Goal: Check status: Check status

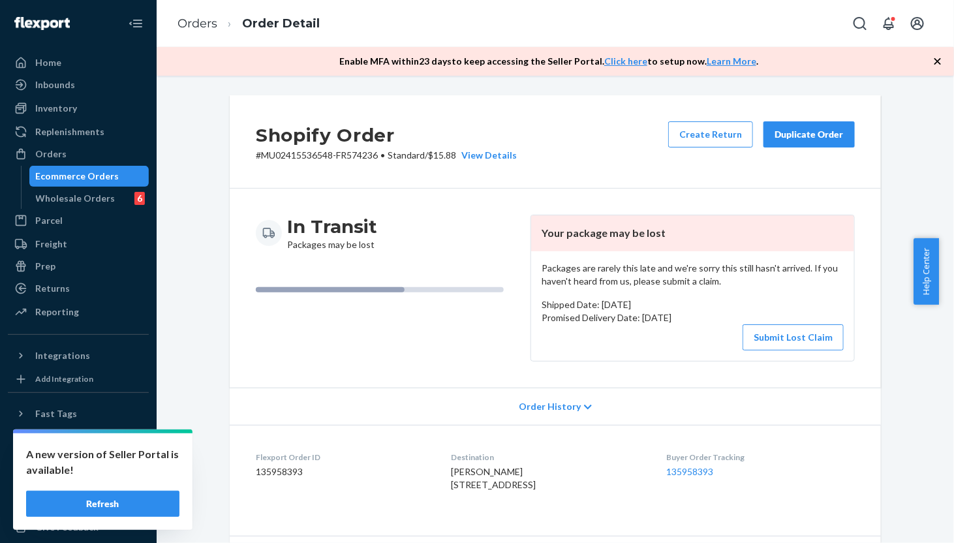
scroll to position [1579, 0]
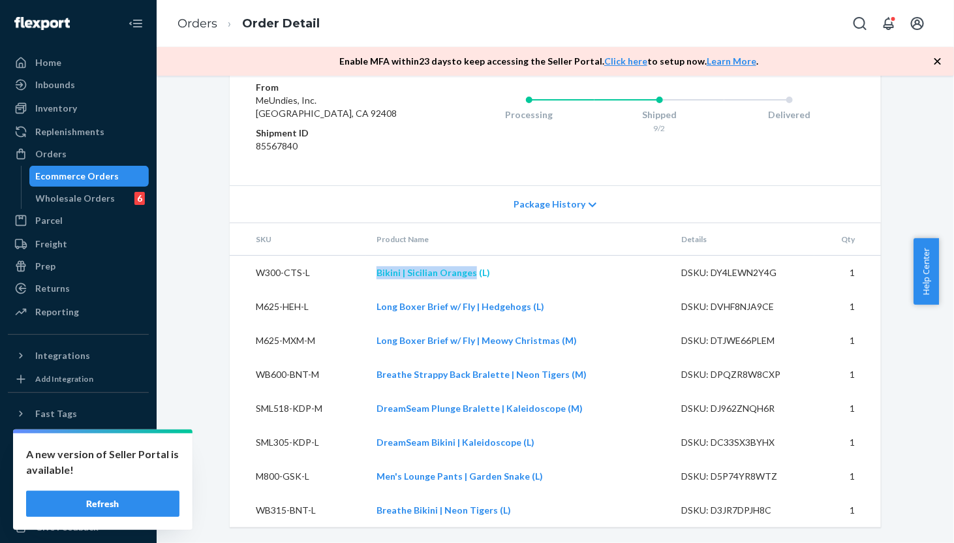
drag, startPoint x: 367, startPoint y: 277, endPoint x: 470, endPoint y: 277, distance: 103.7
click at [470, 277] on td "Bikini | Sicilian Oranges (L)" at bounding box center [518, 273] width 305 height 35
click at [353, 267] on td "W300-CTS-L" at bounding box center [298, 273] width 136 height 35
drag, startPoint x: 369, startPoint y: 276, endPoint x: 438, endPoint y: 275, distance: 69.8
click at [438, 275] on td "Bikini | Sicilian Oranges (L)" at bounding box center [518, 273] width 305 height 35
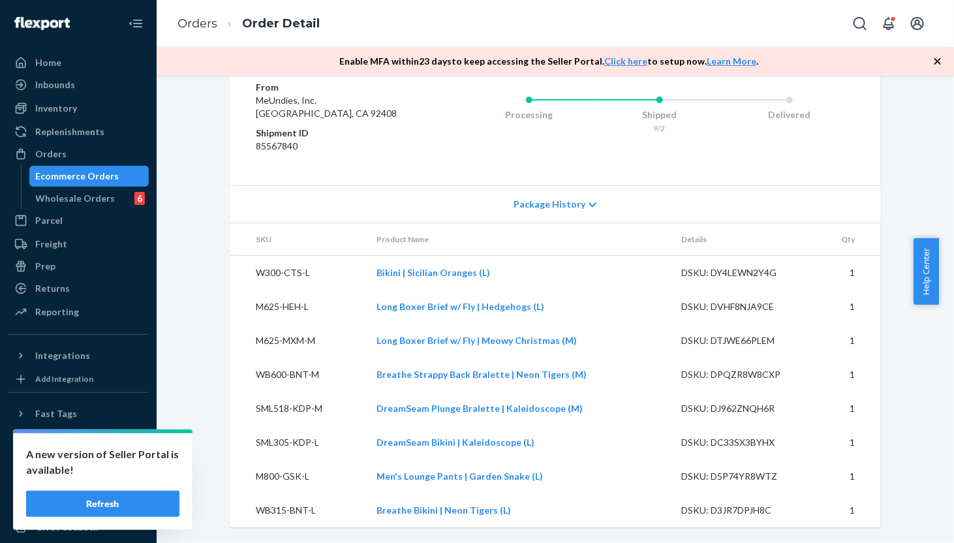
drag, startPoint x: 535, startPoint y: 284, endPoint x: 500, endPoint y: 278, distance: 35.8
click at [535, 284] on td "Bikini | Sicilian Oranges (L)" at bounding box center [518, 273] width 305 height 35
drag, startPoint x: 496, startPoint y: 273, endPoint x: 406, endPoint y: 272, distance: 90.0
click at [406, 272] on td "Bikini | Sicilian Oranges (L)" at bounding box center [518, 273] width 305 height 35
copy link "Sicilian Oranges (L)"
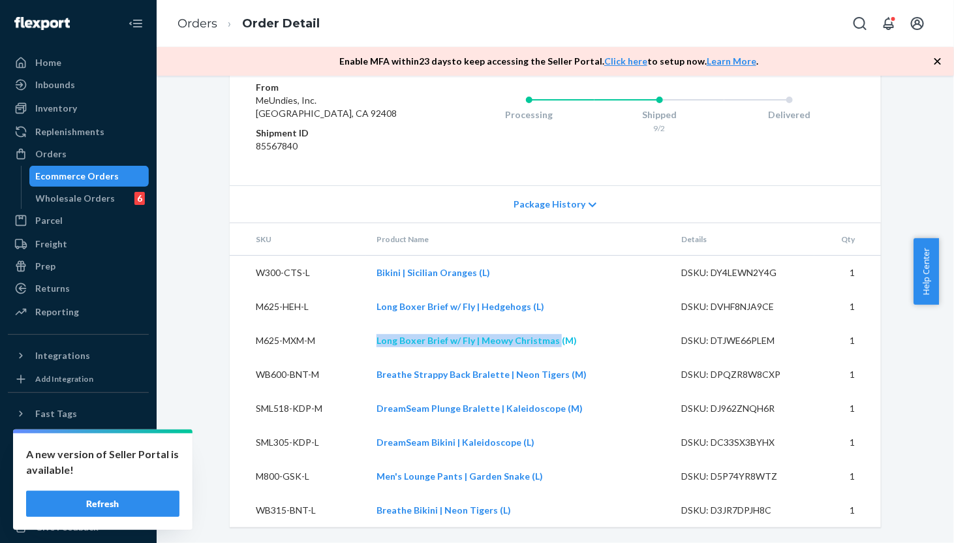
drag, startPoint x: 394, startPoint y: 339, endPoint x: 551, endPoint y: 339, distance: 156.6
click at [551, 339] on td "Long Boxer Brief w/ Fly | Meowy Christmas (M)" at bounding box center [518, 341] width 305 height 34
copy link "Long Boxer Brief w/ Fly | Meowy Christmas"
drag, startPoint x: 252, startPoint y: 272, endPoint x: 312, endPoint y: 269, distance: 59.5
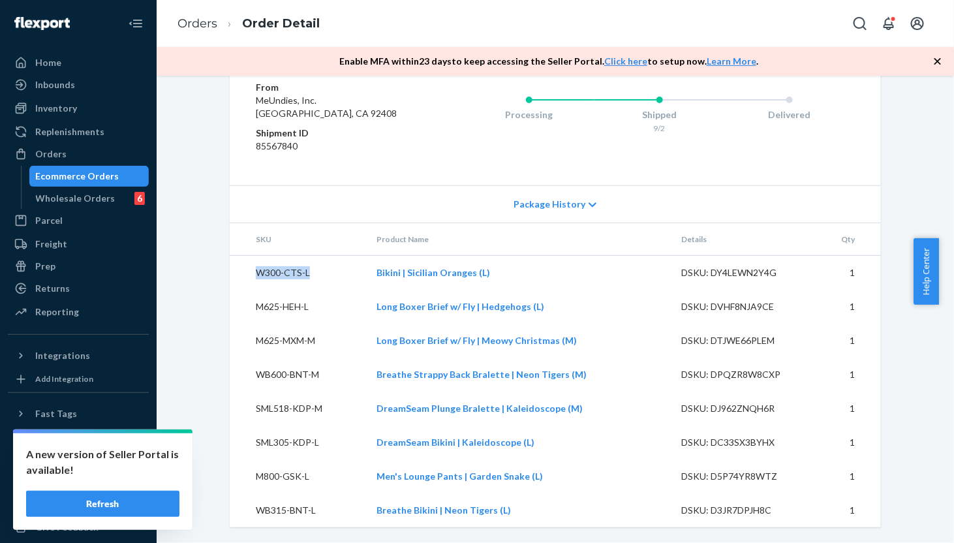
click at [312, 269] on td "W300-CTS-L" at bounding box center [298, 273] width 136 height 35
drag, startPoint x: 239, startPoint y: 309, endPoint x: 318, endPoint y: 305, distance: 79.0
click at [319, 309] on td "M625-HEH-L" at bounding box center [298, 307] width 136 height 34
copy td "M625-HEH-L"
drag, startPoint x: 241, startPoint y: 376, endPoint x: 325, endPoint y: 372, distance: 83.6
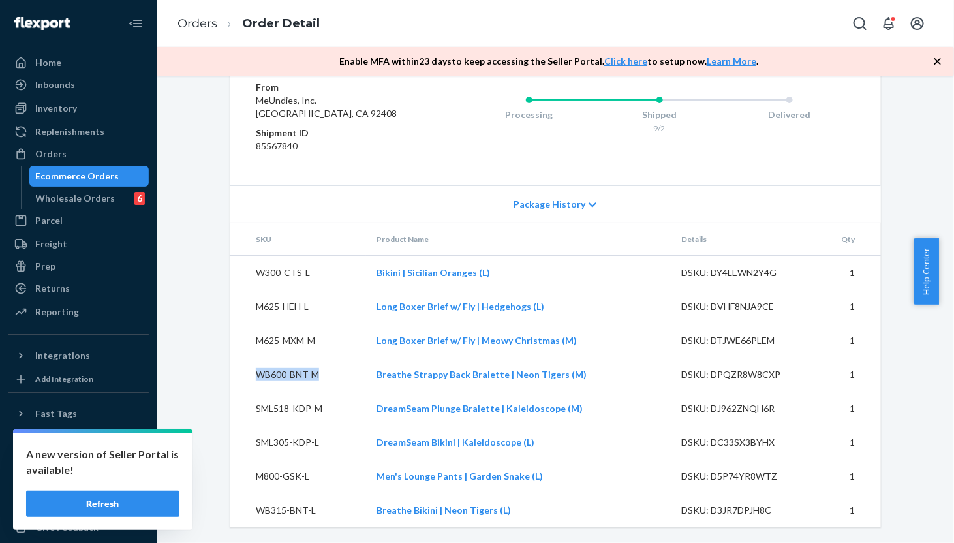
click at [325, 372] on td "WB600-BNT-M" at bounding box center [298, 374] width 136 height 34
copy td "WB600-BNT-M"
drag, startPoint x: 245, startPoint y: 409, endPoint x: 327, endPoint y: 409, distance: 82.2
click at [324, 409] on td "SML518-KDP-M" at bounding box center [298, 408] width 136 height 34
copy td "SML518-KDP-M"
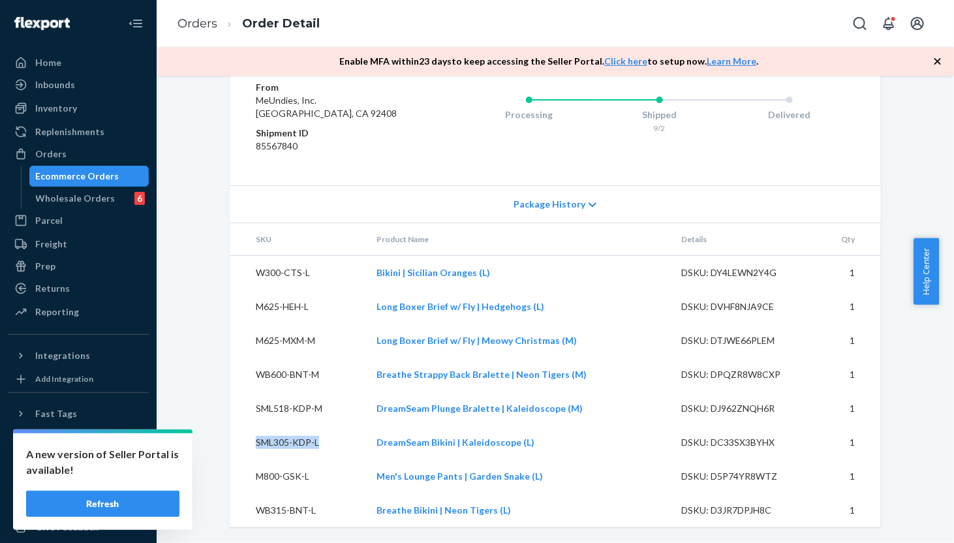
drag, startPoint x: 249, startPoint y: 442, endPoint x: 320, endPoint y: 442, distance: 71.1
click at [320, 442] on td "SML305-KDP-L" at bounding box center [298, 442] width 136 height 34
copy td "SML305-KDP-L"
drag, startPoint x: 254, startPoint y: 478, endPoint x: 327, endPoint y: 474, distance: 73.1
click at [327, 474] on td "M800-GSK-L" at bounding box center [298, 476] width 136 height 34
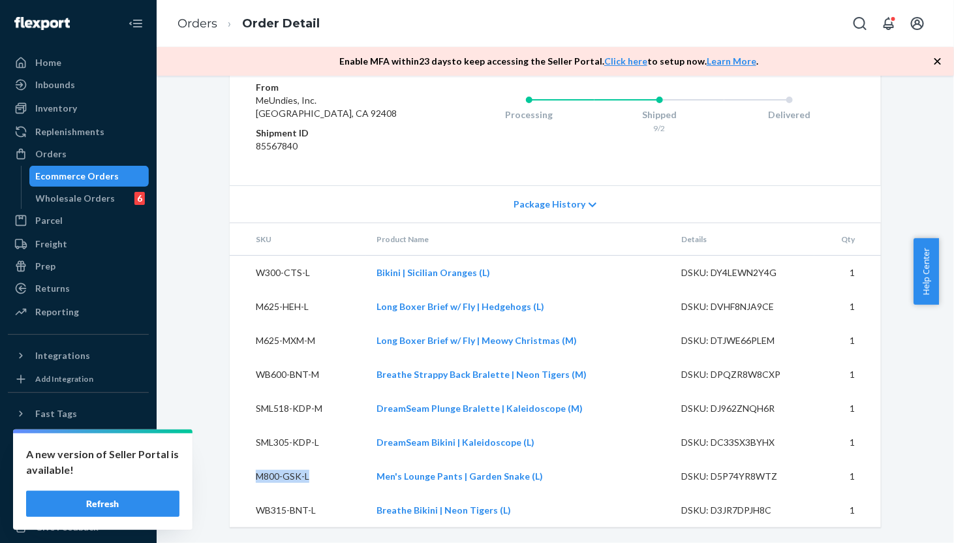
copy td "M800-GSK-L"
drag, startPoint x: 249, startPoint y: 513, endPoint x: 309, endPoint y: 506, distance: 60.4
click at [309, 506] on td "WB315-BNT-L" at bounding box center [298, 510] width 136 height 34
copy td "WB315-BNT-L"
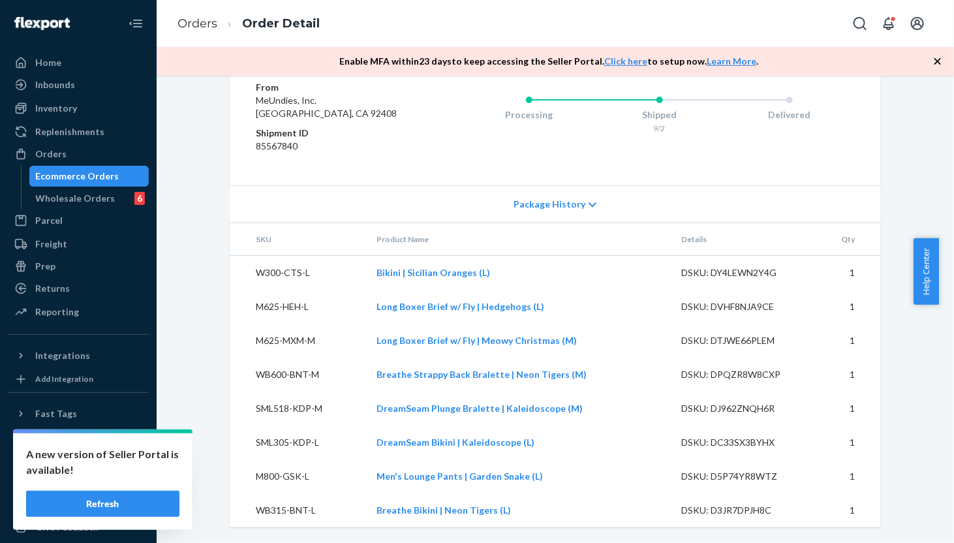
drag, startPoint x: 52, startPoint y: 151, endPoint x: 539, endPoint y: 213, distance: 491.3
click at [52, 151] on div "Orders" at bounding box center [50, 153] width 31 height 13
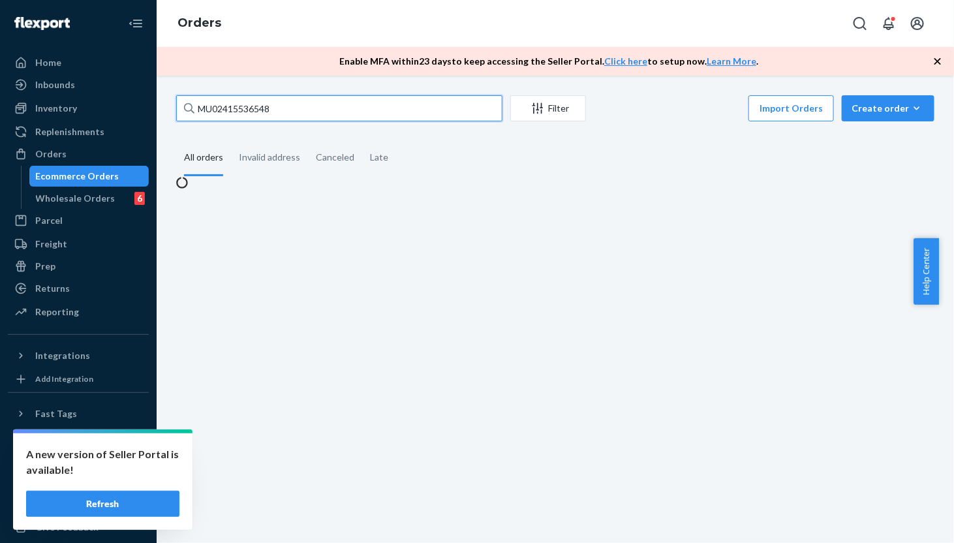
click at [376, 110] on input "MU02415536548" at bounding box center [339, 108] width 326 height 26
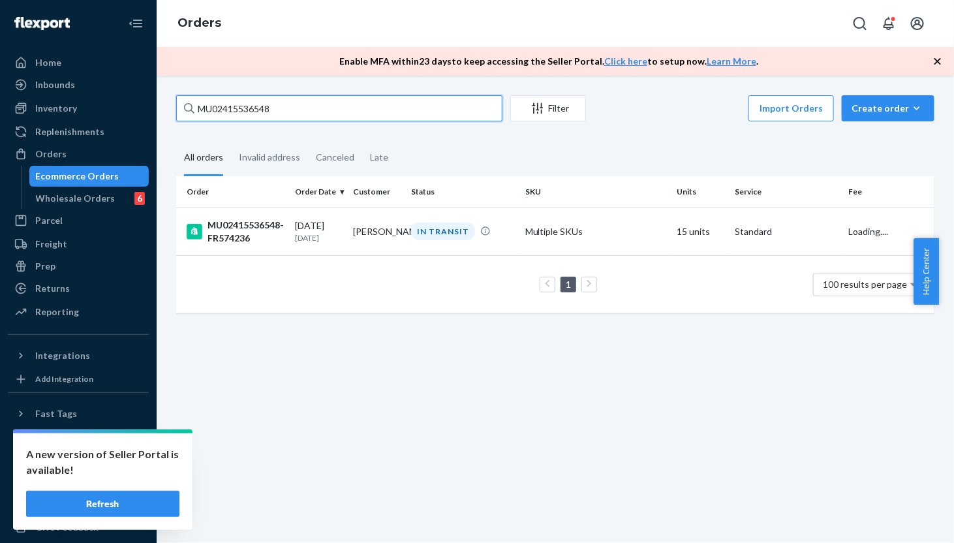
paste input "82410"
type input "MU02415582410"
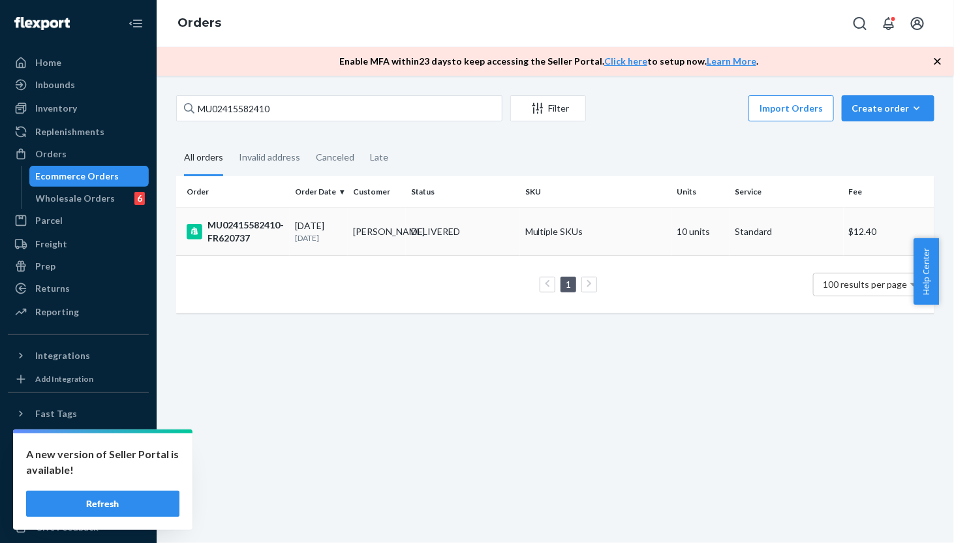
click at [500, 226] on div "DELIVERED" at bounding box center [462, 231] width 108 height 13
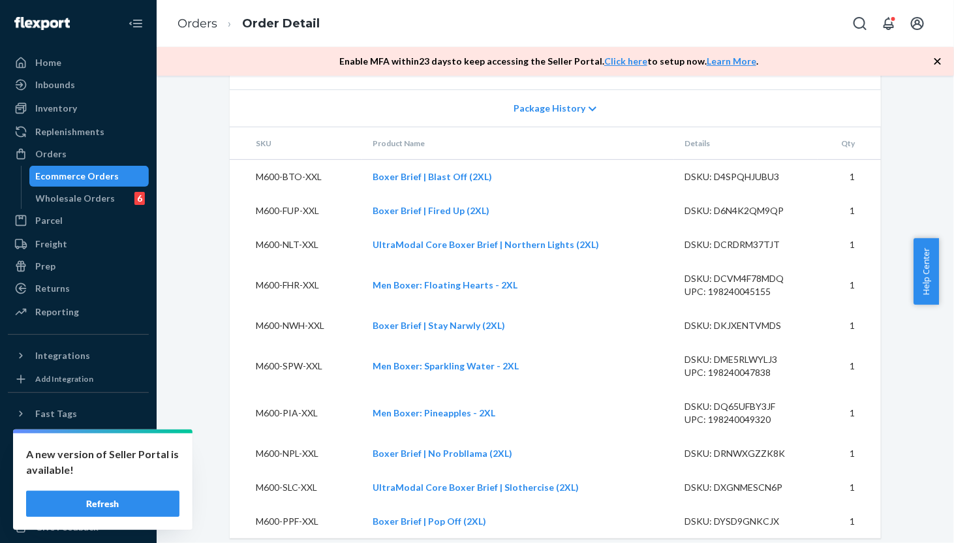
scroll to position [1041, 0]
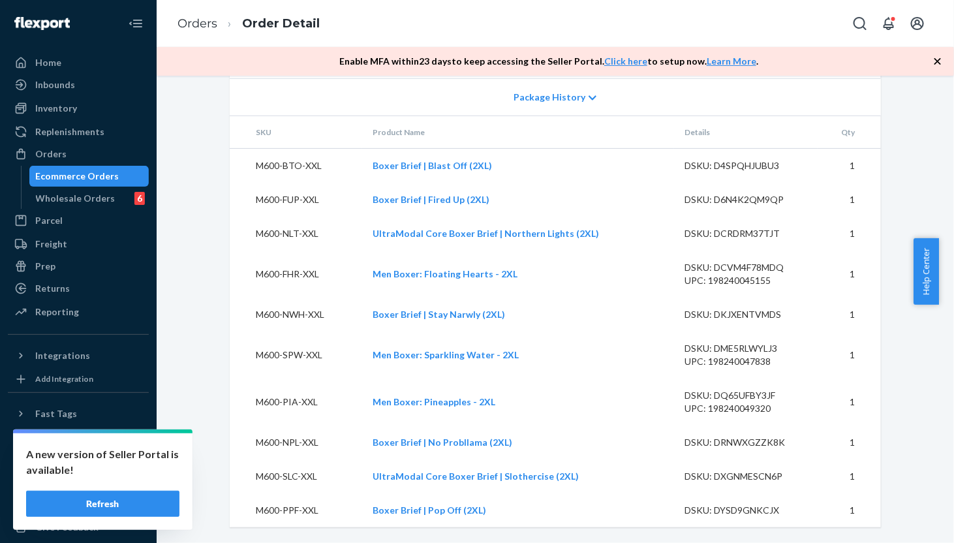
drag, startPoint x: 918, startPoint y: 500, endPoint x: 892, endPoint y: 489, distance: 28.1
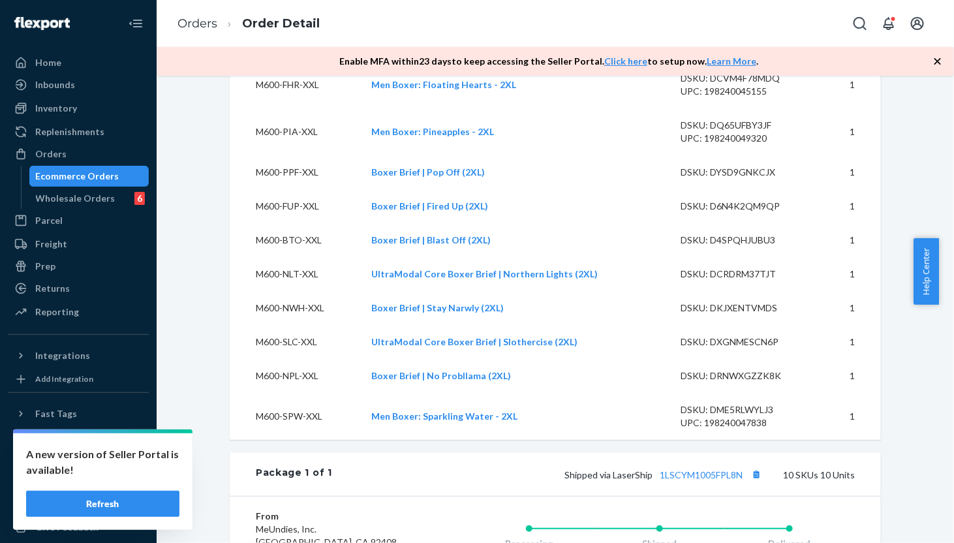
scroll to position [454, 0]
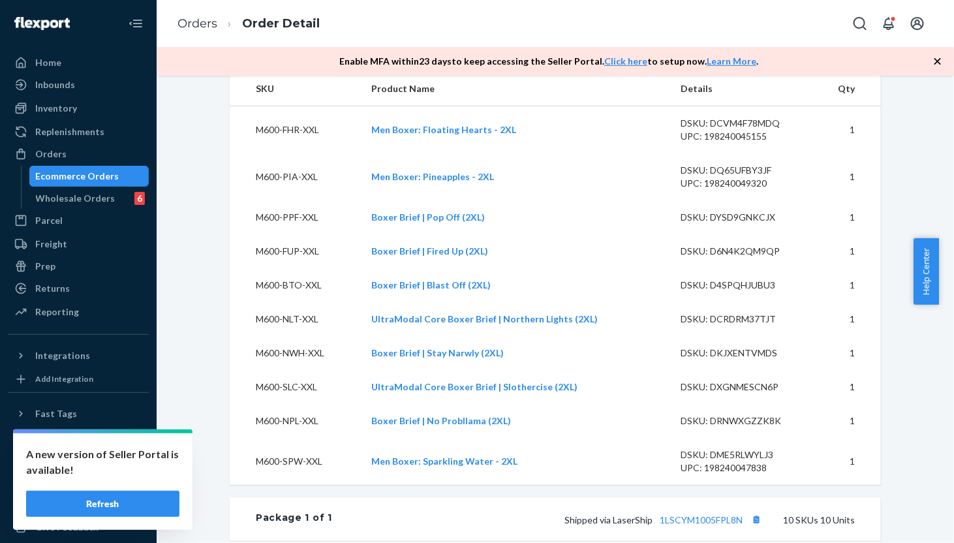
drag, startPoint x: 192, startPoint y: 316, endPoint x: 382, endPoint y: 316, distance: 189.8
click at [192, 316] on div "Shopify Order # MU02415582410-FR620737 • Standard / $12.40 View Details Submit …" at bounding box center [555, 382] width 778 height 1482
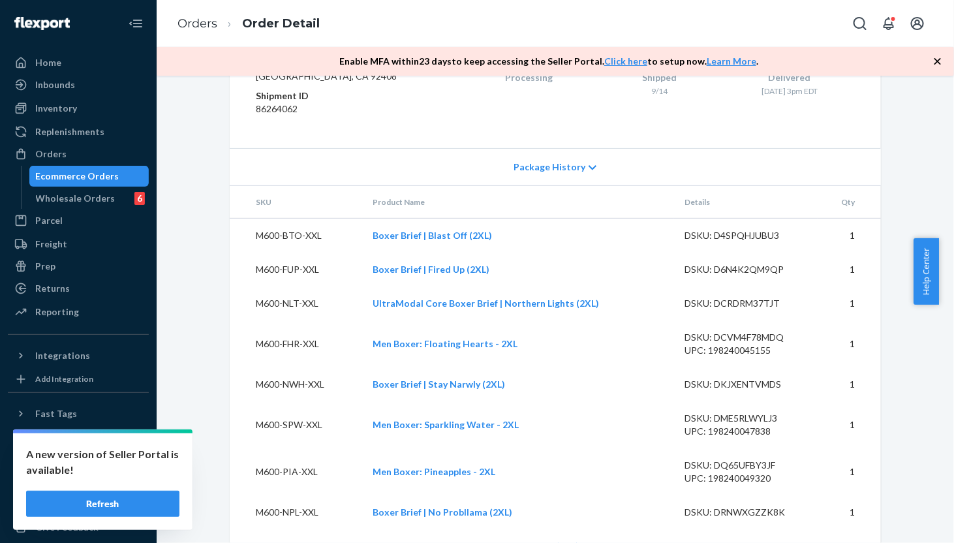
scroll to position [1041, 0]
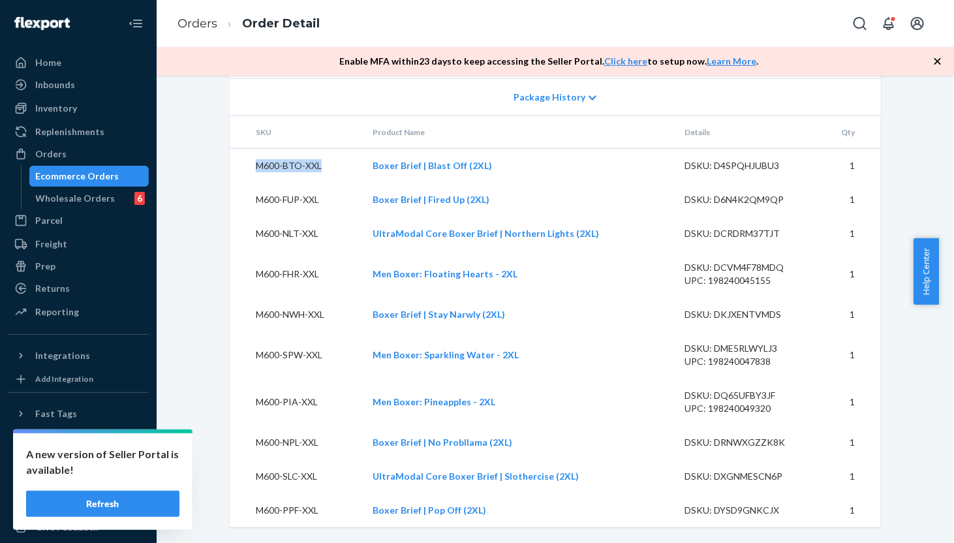
drag, startPoint x: 243, startPoint y: 172, endPoint x: 318, endPoint y: 172, distance: 74.4
click at [318, 172] on td "M600-BTO-XXL" at bounding box center [296, 165] width 132 height 35
copy td "M600-BTO-XXL"
drag, startPoint x: 241, startPoint y: 202, endPoint x: 335, endPoint y: 202, distance: 93.3
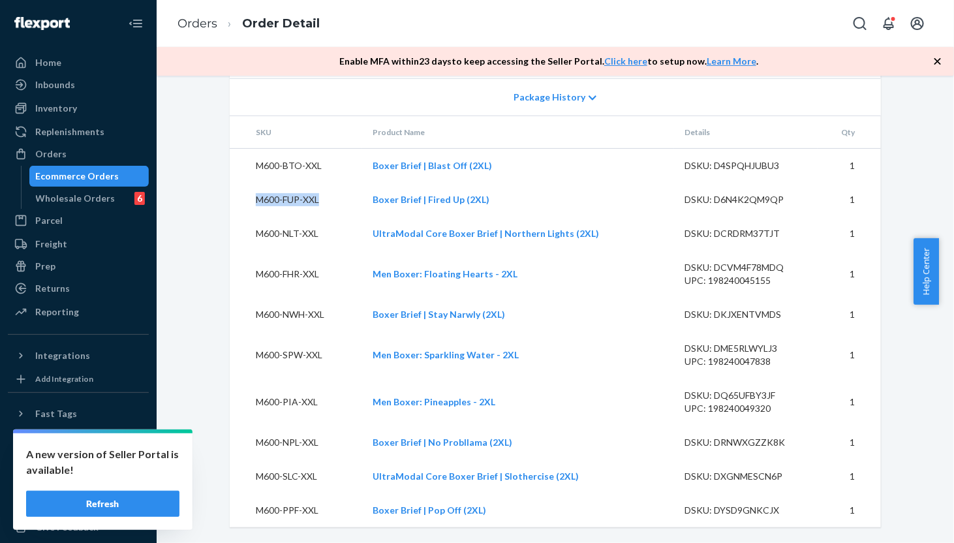
click at [335, 202] on td "M600-FUP-XXL" at bounding box center [296, 200] width 132 height 34
copy td "M600-FUP-XXL"
drag, startPoint x: 241, startPoint y: 235, endPoint x: 337, endPoint y: 233, distance: 96.6
click at [337, 233] on td "M600-NLT-XXL" at bounding box center [296, 234] width 132 height 34
drag, startPoint x: 241, startPoint y: 277, endPoint x: 335, endPoint y: 280, distance: 94.7
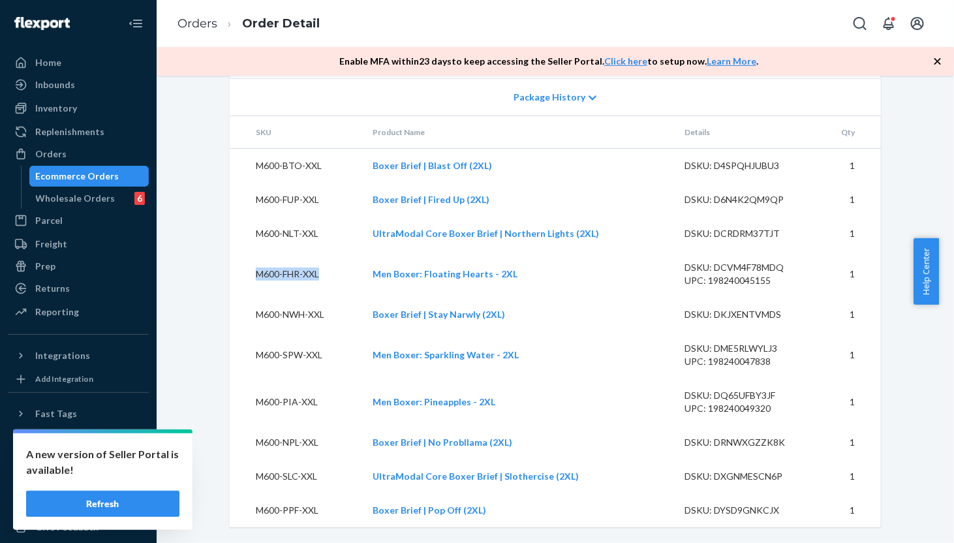
click at [339, 275] on td "M600-FHR-XXL" at bounding box center [296, 273] width 132 height 47
drag, startPoint x: 292, startPoint y: 315, endPoint x: 361, endPoint y: 315, distance: 68.5
click at [361, 315] on tr "M600-NWH-XXL Boxer Brief | Stay Narwly (2XL) DSKU: DKJXENTVMDS 1" at bounding box center [555, 314] width 651 height 34
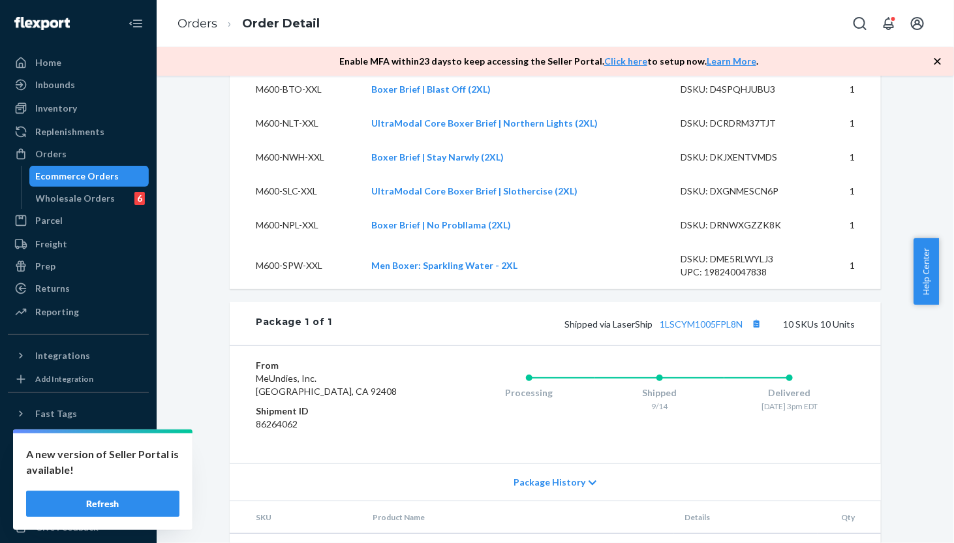
click at [895, 502] on div "Shopify Order # MU02415582410-FR620737 • Standard / $12.40 View Details Submit …" at bounding box center [555, 187] width 778 height 1482
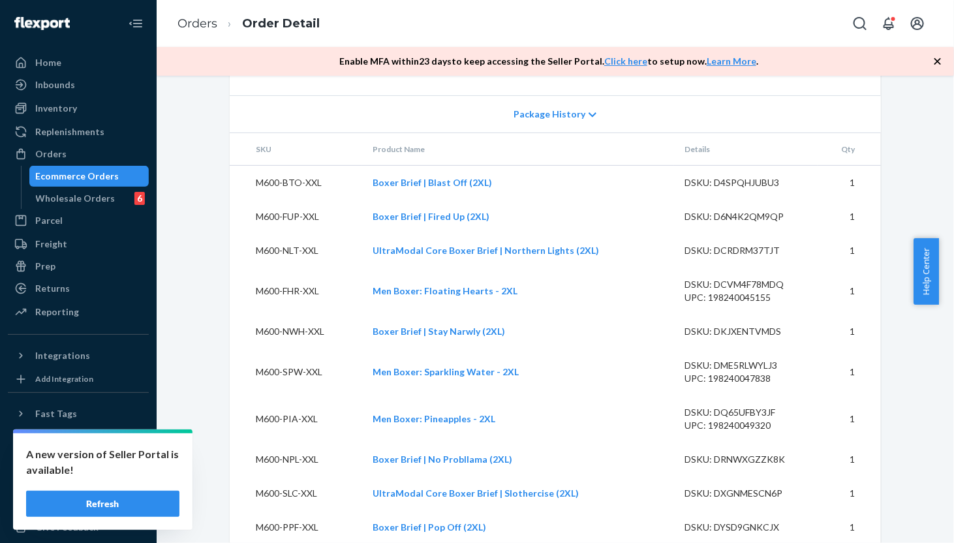
scroll to position [1041, 0]
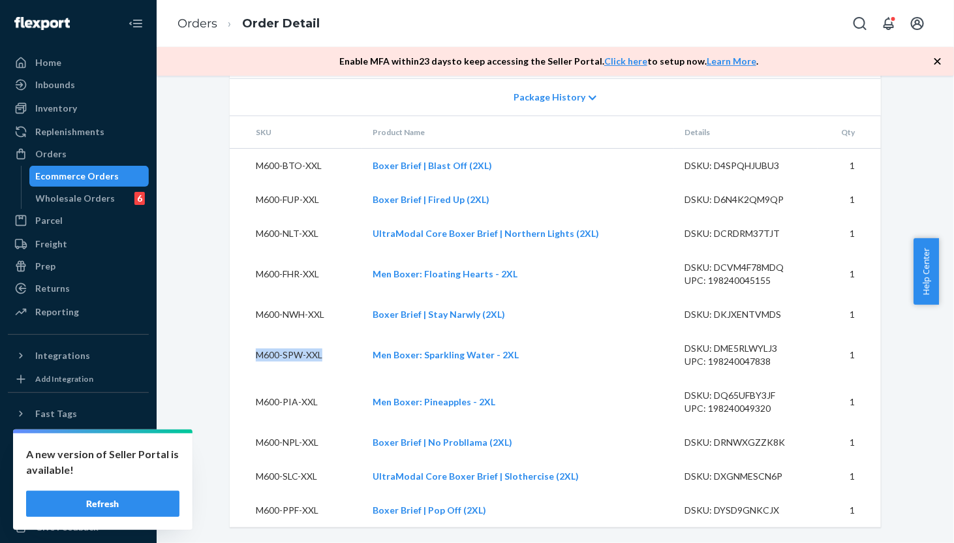
drag, startPoint x: 247, startPoint y: 357, endPoint x: 319, endPoint y: 357, distance: 72.4
click at [319, 357] on td "M600-SPW-XXL" at bounding box center [296, 354] width 132 height 47
drag, startPoint x: 245, startPoint y: 401, endPoint x: 317, endPoint y: 409, distance: 72.8
click at [317, 409] on td "M600-PIA-XXL" at bounding box center [296, 401] width 132 height 47
drag, startPoint x: 297, startPoint y: 444, endPoint x: 333, endPoint y: 444, distance: 35.2
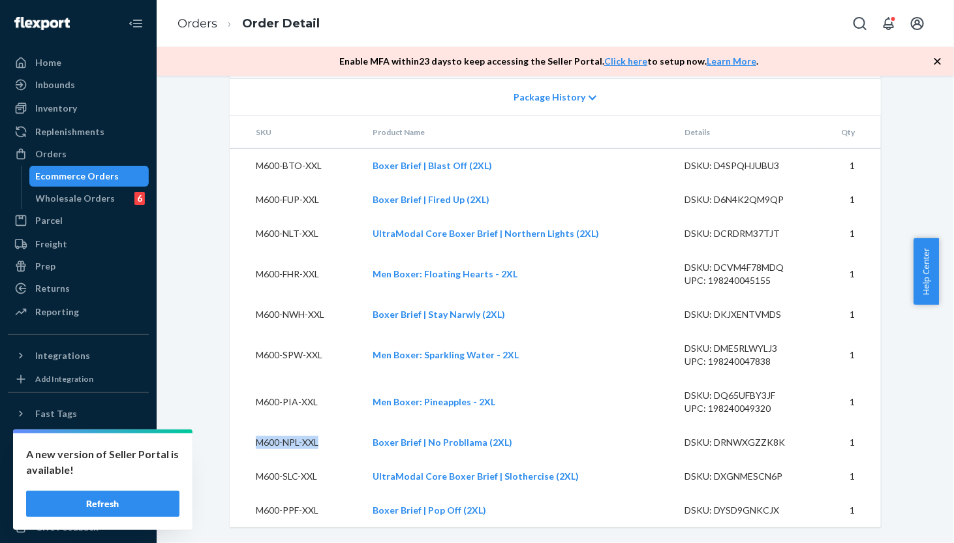
click at [329, 444] on td "M600-NPL-XXL" at bounding box center [296, 442] width 132 height 34
click at [69, 147] on div "Orders" at bounding box center [78, 154] width 138 height 18
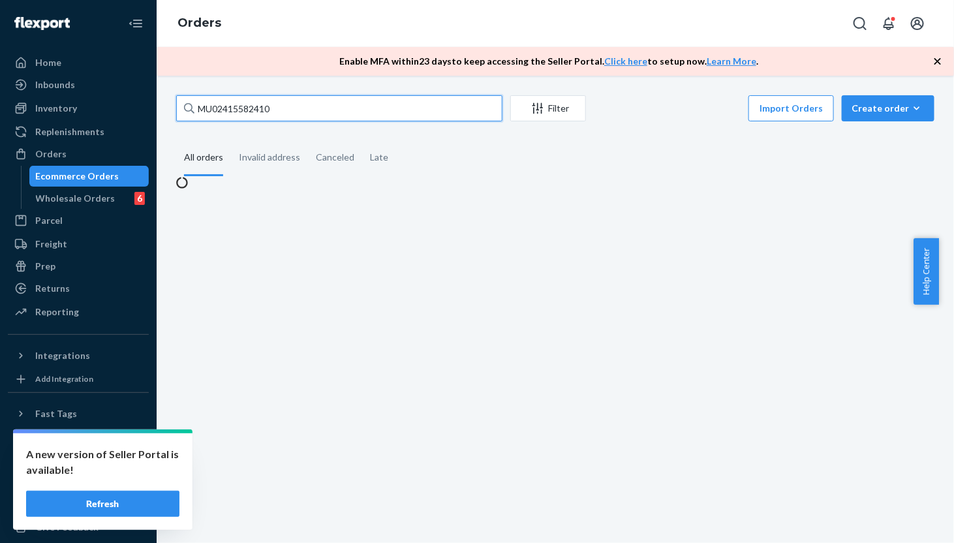
click at [360, 108] on input "MU02415582410" at bounding box center [339, 108] width 326 height 26
paste input "MU02415611336"
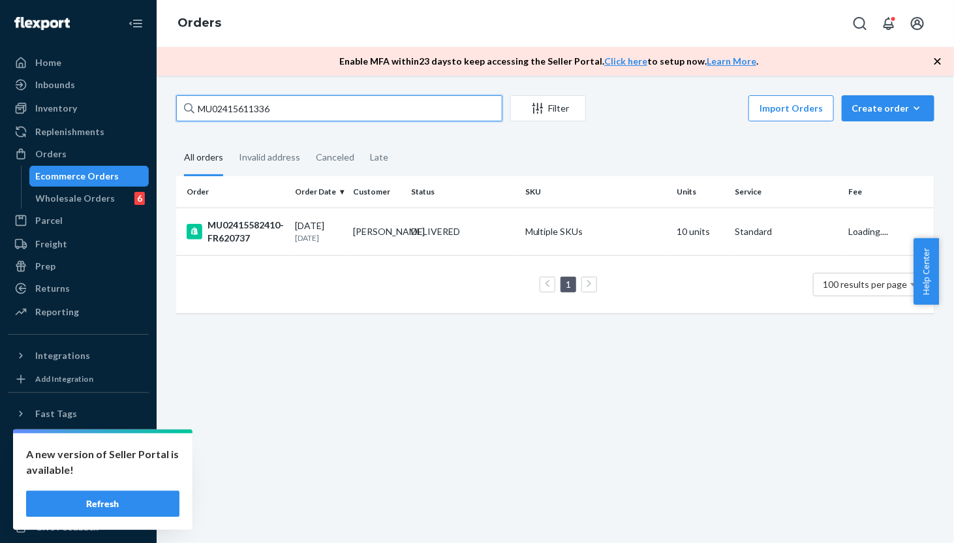
type input "MU02415611336"
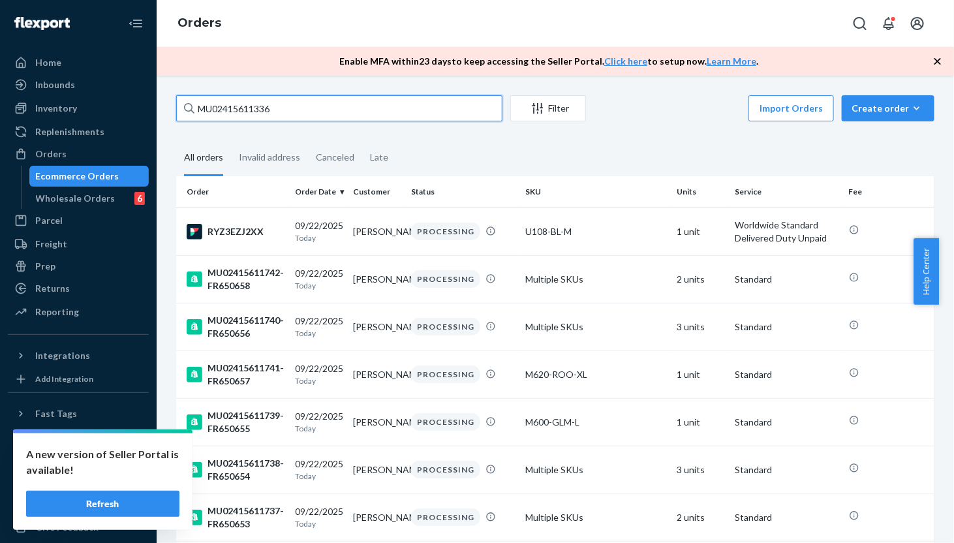
click at [360, 108] on input "MU02415611336" at bounding box center [339, 108] width 326 height 26
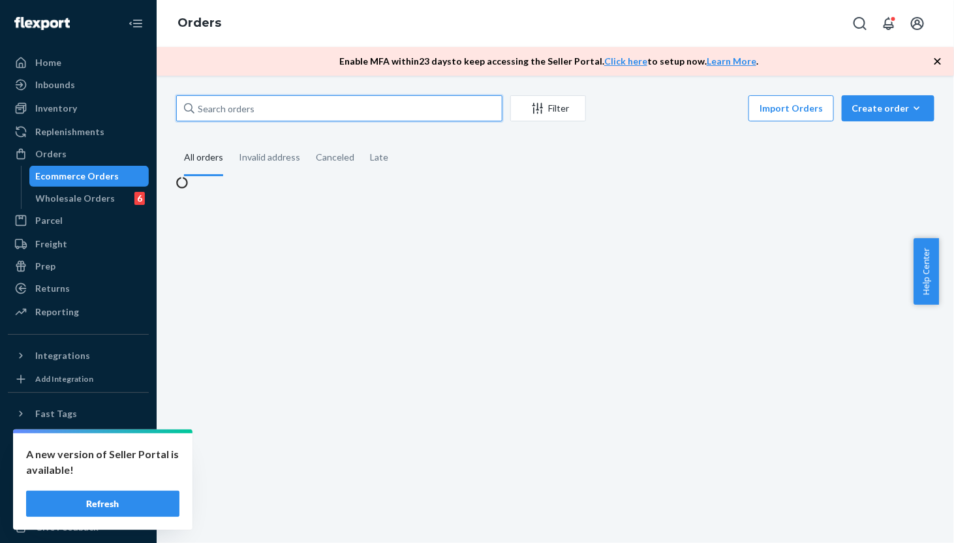
paste input "MU02415611336"
type input "MU02415611336"
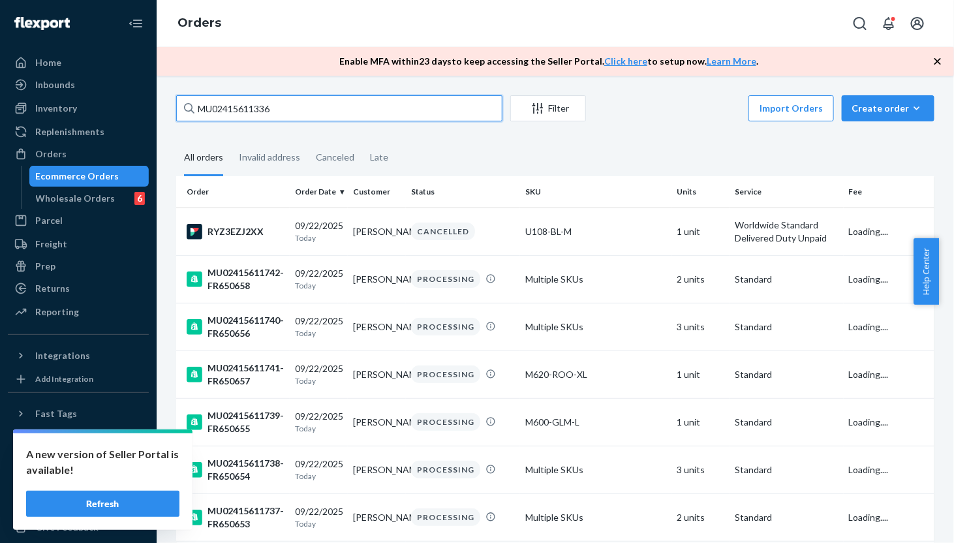
click at [360, 108] on input "MU02415611336" at bounding box center [339, 108] width 326 height 26
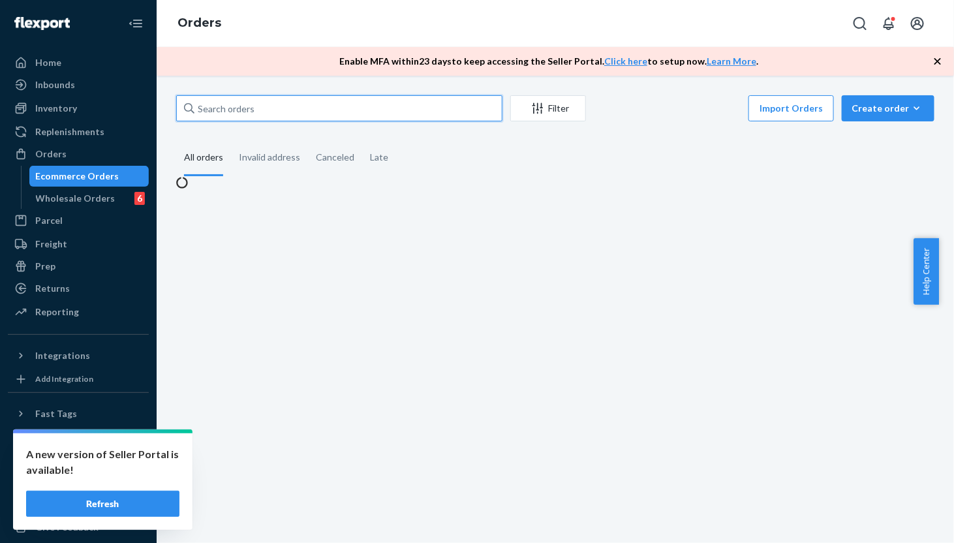
paste input "MU02415611336"
type input "MU02415611336"
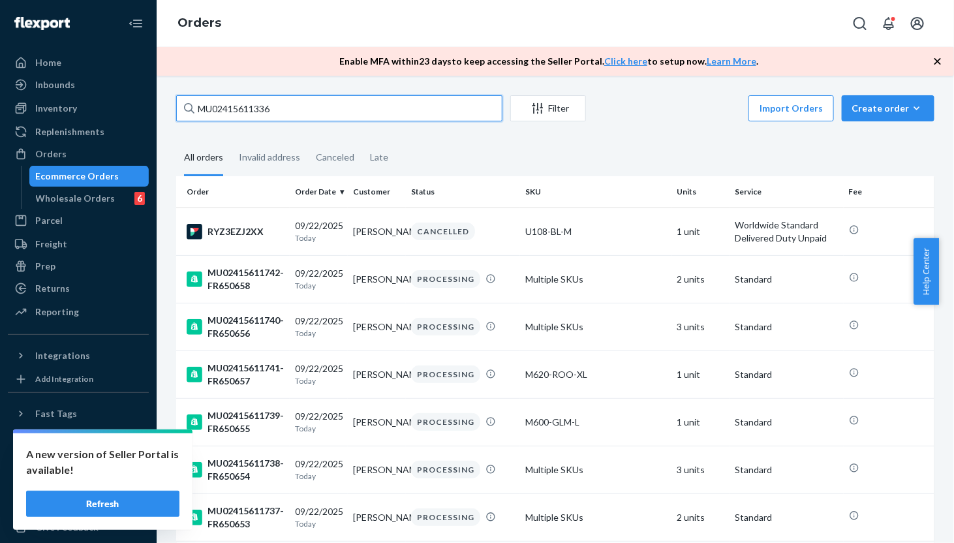
click at [360, 108] on input "MU02415611336" at bounding box center [339, 108] width 326 height 26
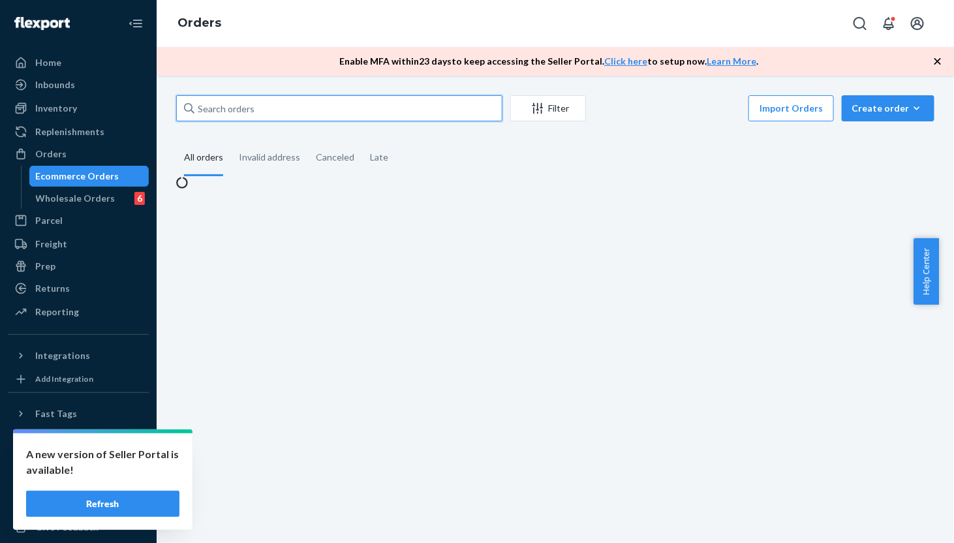
paste input "MU02415611336"
type input "MU02415611336"
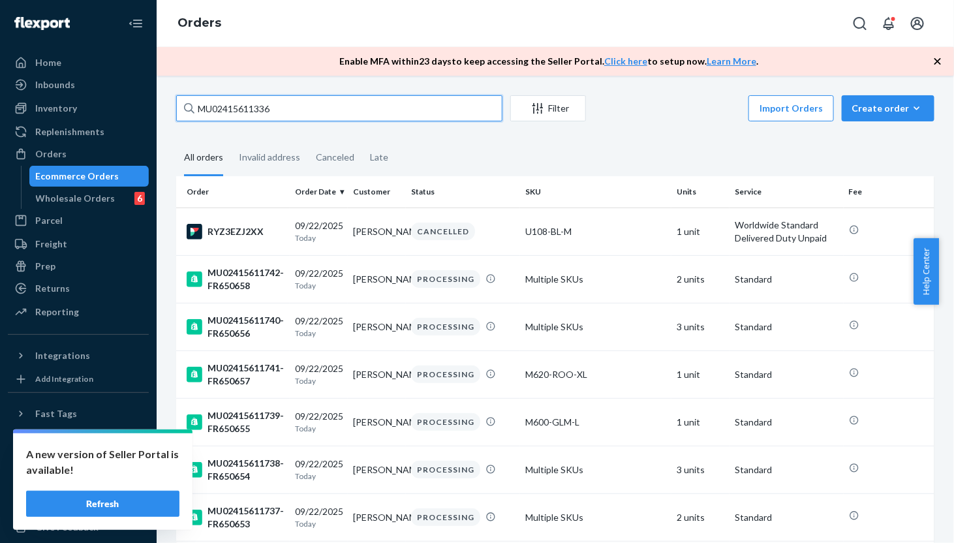
click at [360, 108] on input "MU02415611336" at bounding box center [339, 108] width 326 height 26
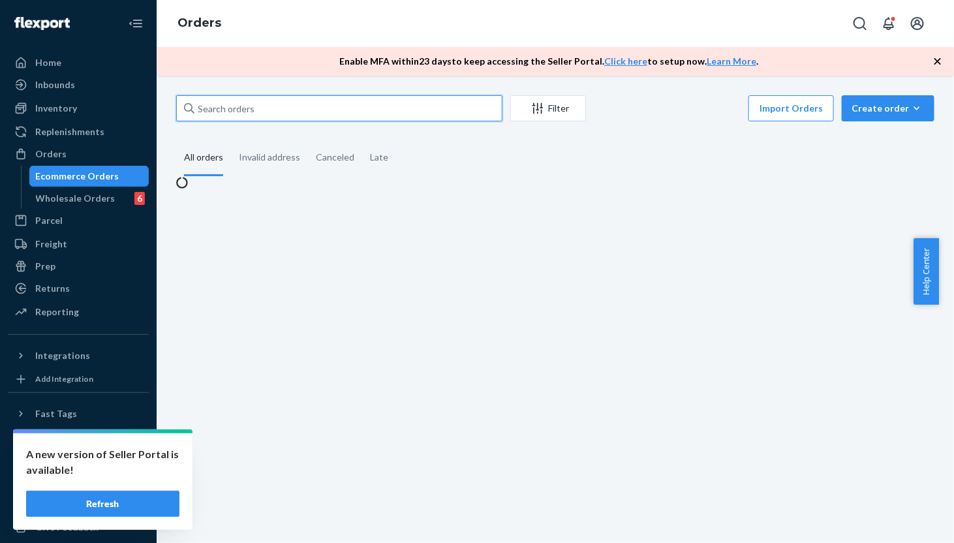
paste input "MU02415611336"
type input "MU02415611336"
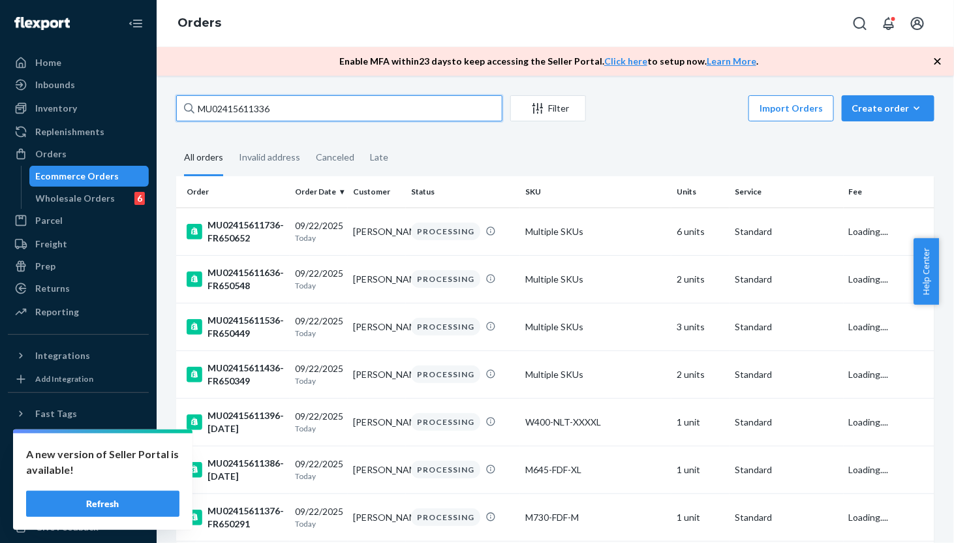
click at [360, 108] on input "MU02415611336" at bounding box center [339, 108] width 326 height 26
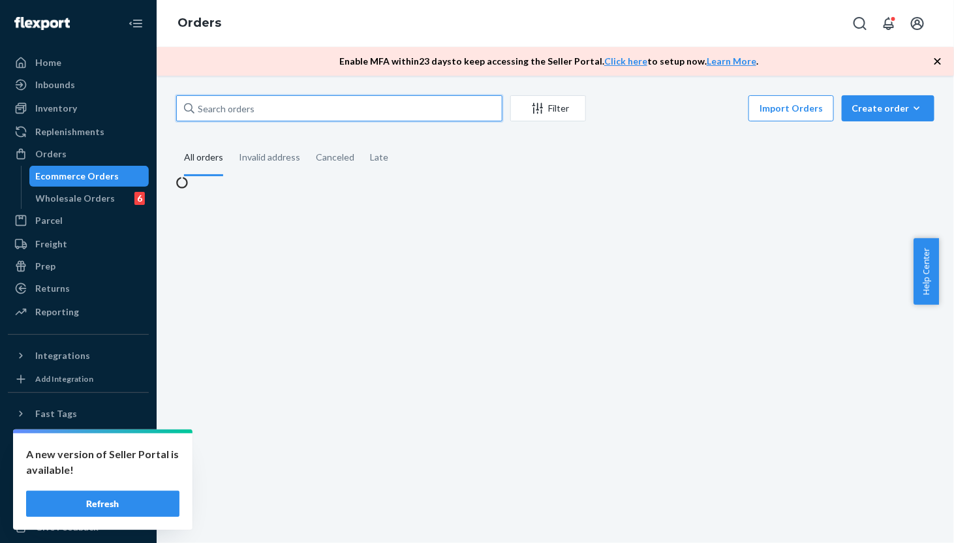
paste input "MU02415611336"
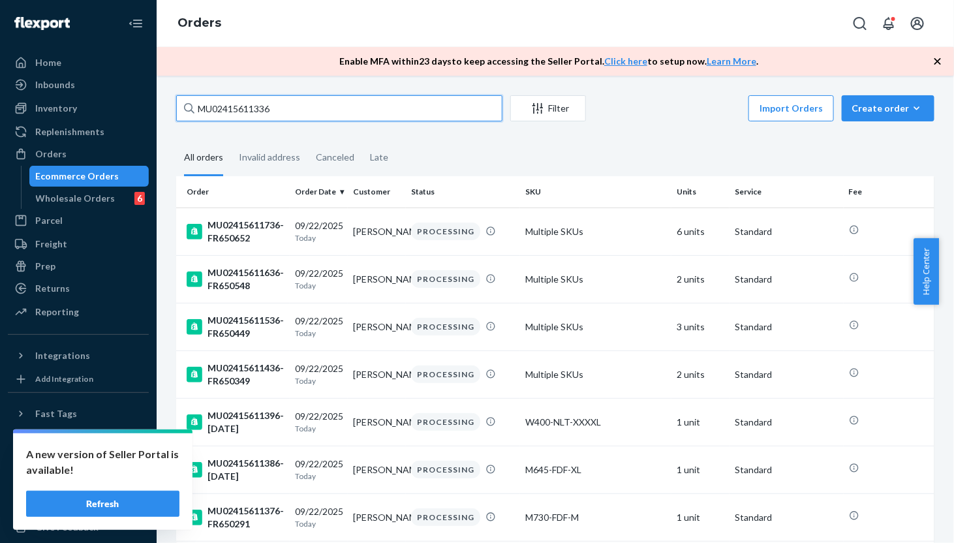
click at [335, 110] on input "MU02415611336" at bounding box center [339, 108] width 326 height 26
paste input "09837"
type input "MU02415609837"
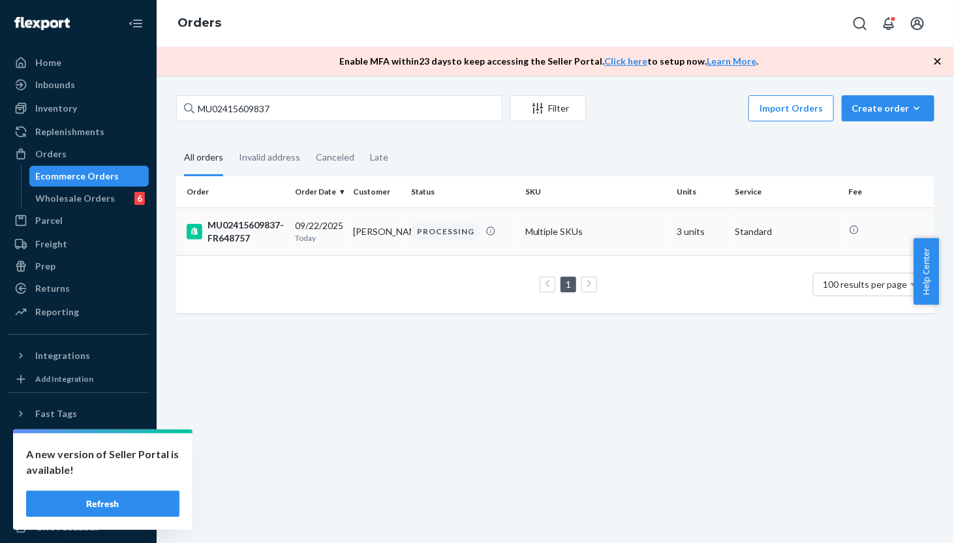
click at [367, 231] on td "[PERSON_NAME]" at bounding box center [377, 231] width 58 height 48
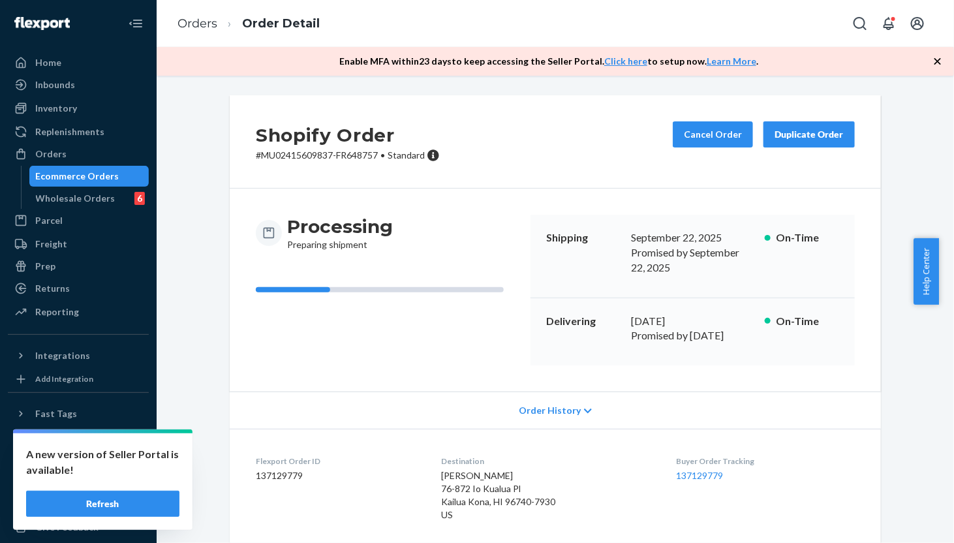
click at [220, 497] on div "Shopify Order # MU02415609837-FR648757 • Standard Cancel Order Duplicate Order …" at bounding box center [555, 551] width 671 height 913
drag, startPoint x: 819, startPoint y: 376, endPoint x: 805, endPoint y: 331, distance: 46.4
click at [819, 391] on div "Order History" at bounding box center [555, 409] width 651 height 37
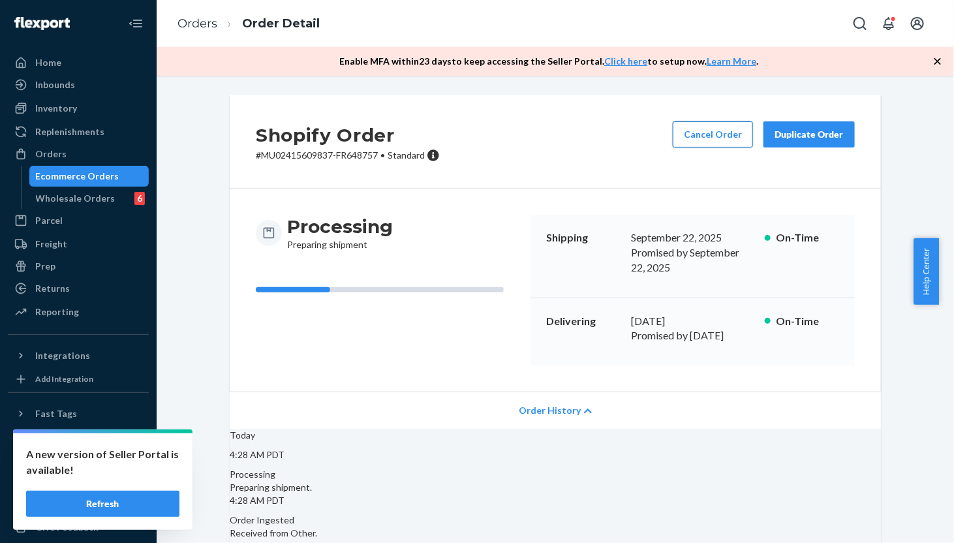
click at [695, 134] on button "Cancel Order" at bounding box center [713, 134] width 80 height 26
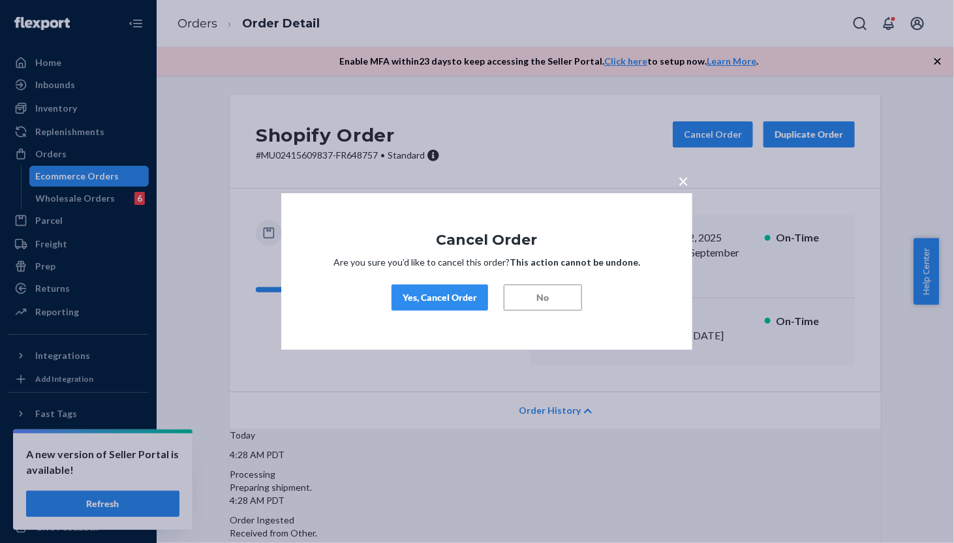
click at [470, 296] on div "Yes, Cancel Order" at bounding box center [439, 297] width 74 height 13
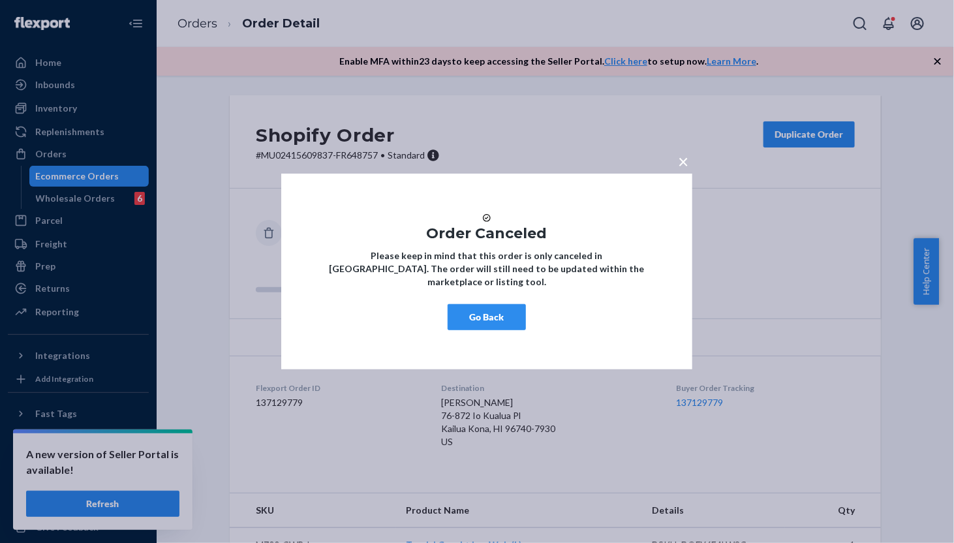
click at [498, 311] on button "Go Back" at bounding box center [486, 317] width 78 height 26
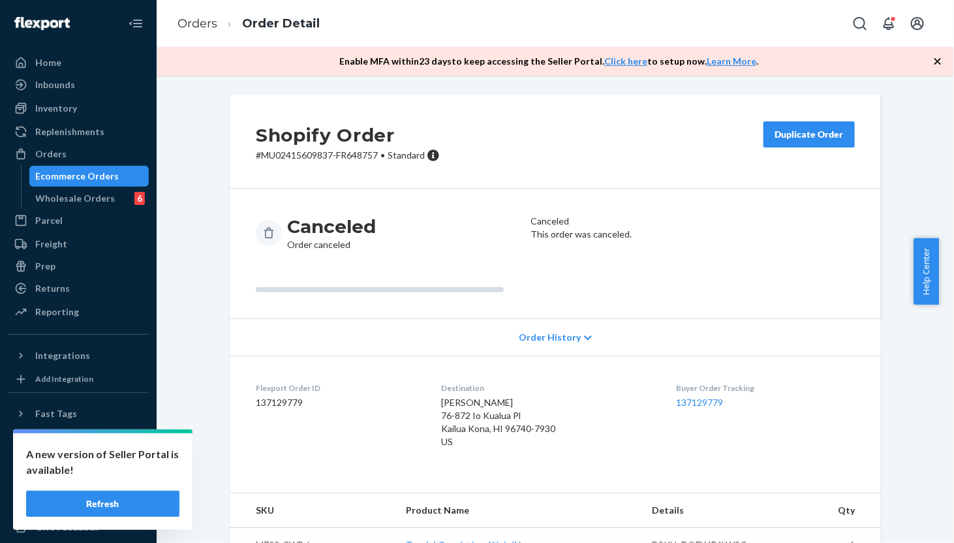
click at [220, 499] on div "Shopify Order # MU02415609837-FR648757 • Standard Duplicate Order Canceled Orde…" at bounding box center [555, 362] width 671 height 534
drag, startPoint x: 61, startPoint y: 151, endPoint x: 155, endPoint y: 153, distance: 93.3
click at [61, 151] on div "Orders" at bounding box center [50, 153] width 31 height 13
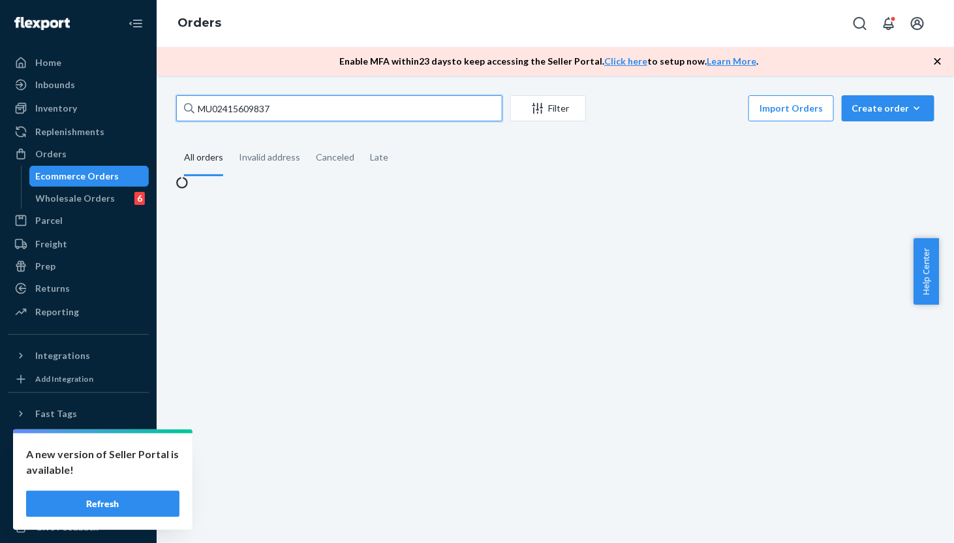
click at [371, 112] on input "MU02415609837" at bounding box center [339, 108] width 326 height 26
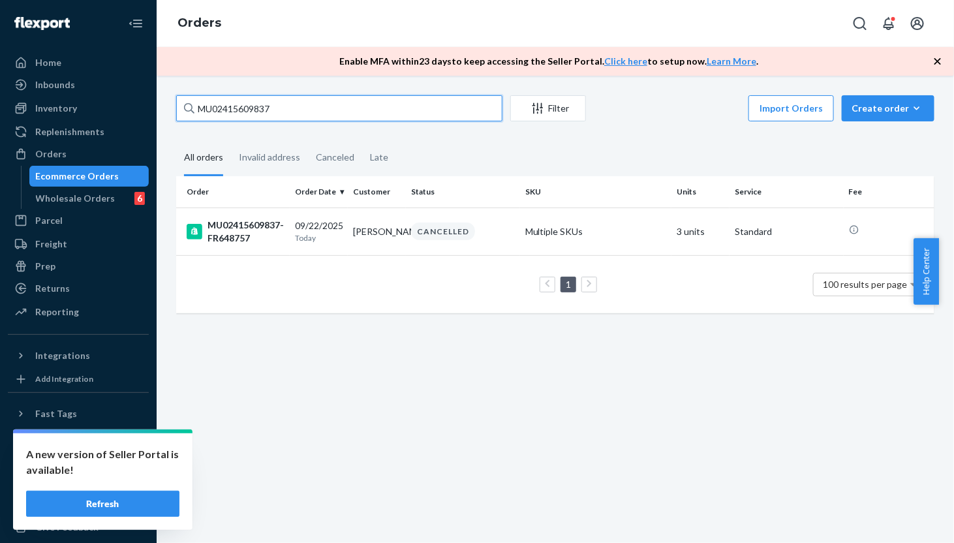
paste input "582493"
type input "MU02415582493"
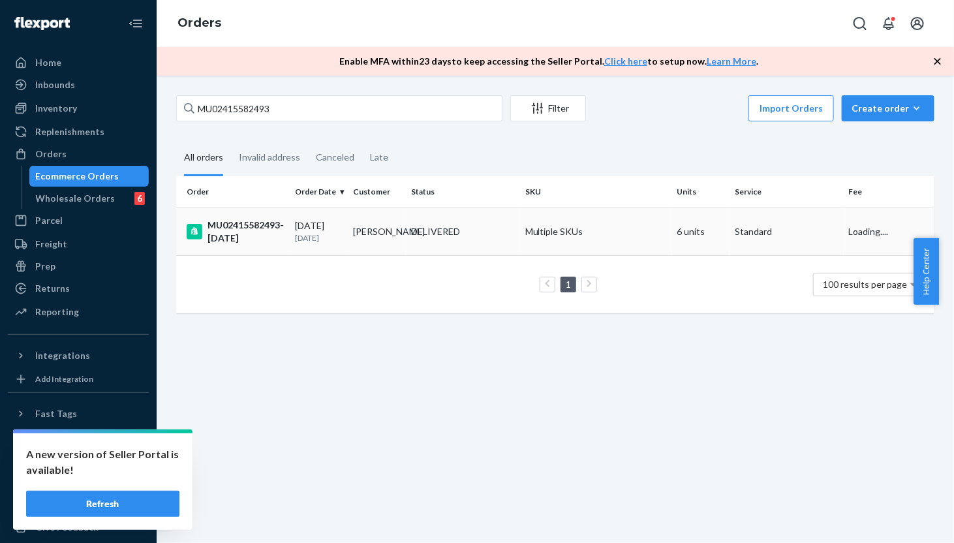
click at [363, 233] on td "[PERSON_NAME]" at bounding box center [377, 231] width 58 height 48
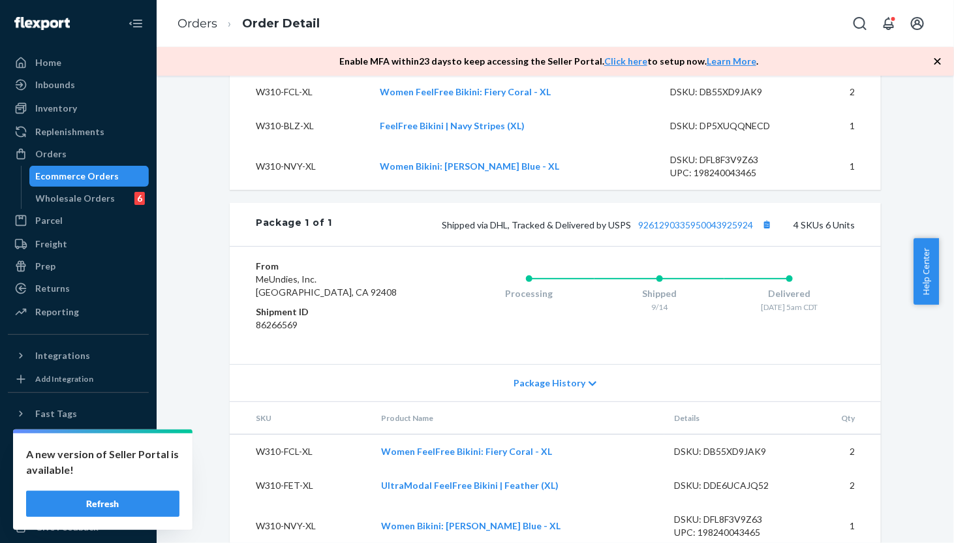
scroll to position [582, 0]
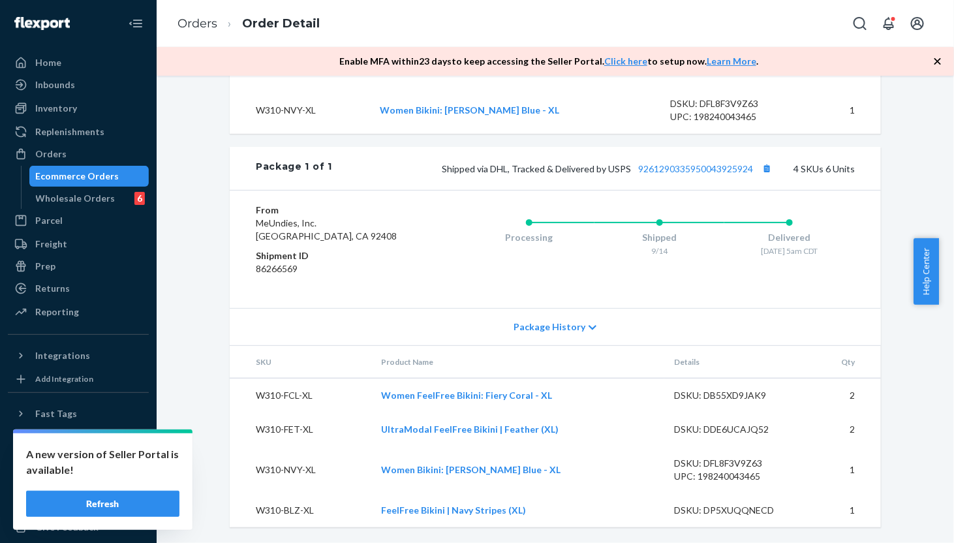
click at [200, 339] on div "Shopify Order # MU02415582493-[DATE] • Standard / $8.31 View Details Submit Cla…" at bounding box center [555, 31] width 778 height 1023
click at [204, 503] on div "Shopify Order # MU02415582493-[DATE] • Standard / $8.31 View Details Submit Cla…" at bounding box center [555, 31] width 778 height 1023
drag, startPoint x: 61, startPoint y: 145, endPoint x: 536, endPoint y: 282, distance: 494.3
click at [61, 145] on div "Orders" at bounding box center [78, 154] width 138 height 18
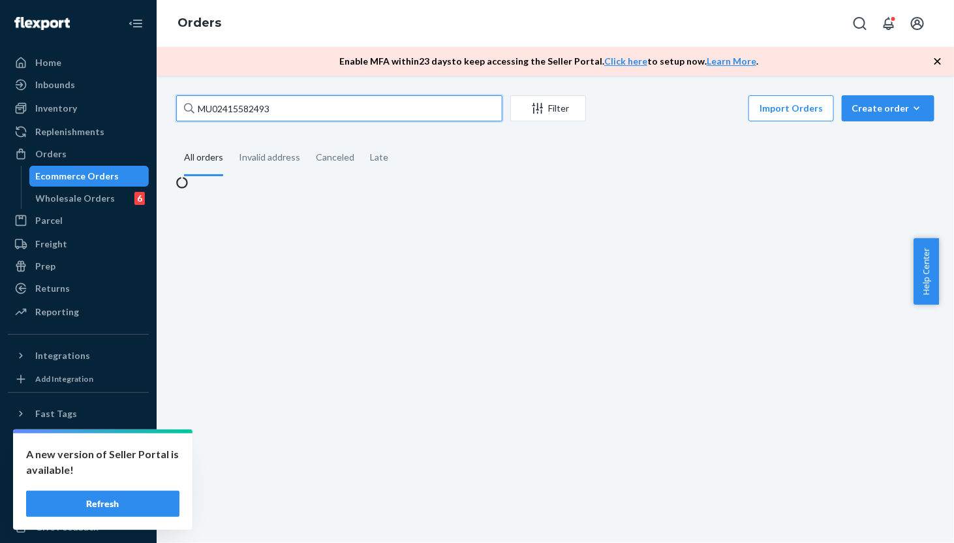
click at [362, 106] on input "MU02415582493" at bounding box center [339, 108] width 326 height 26
paste input "MUO2415510163"
type input "MUO2415510163"
paste input "MUO2415510163"
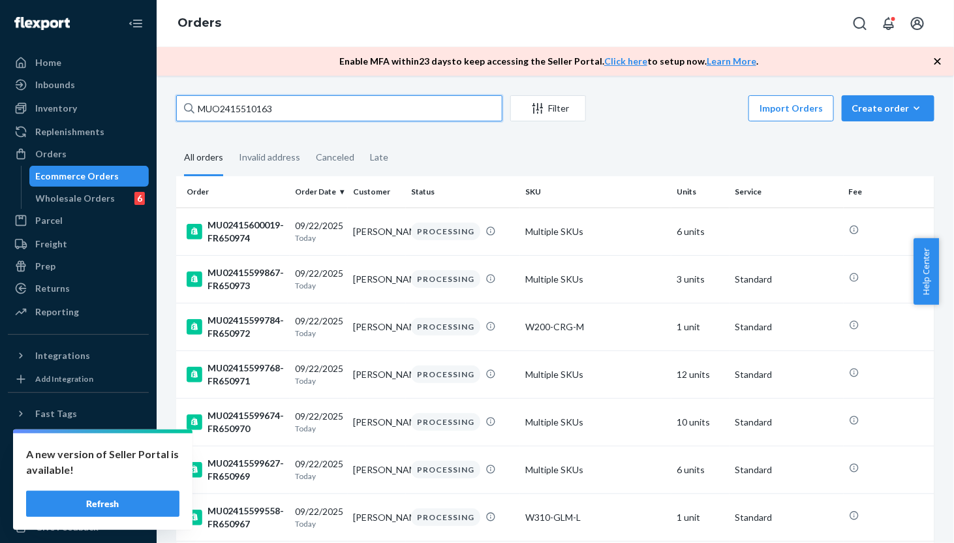
click at [221, 108] on input "MUO2415510163" at bounding box center [339, 108] width 326 height 26
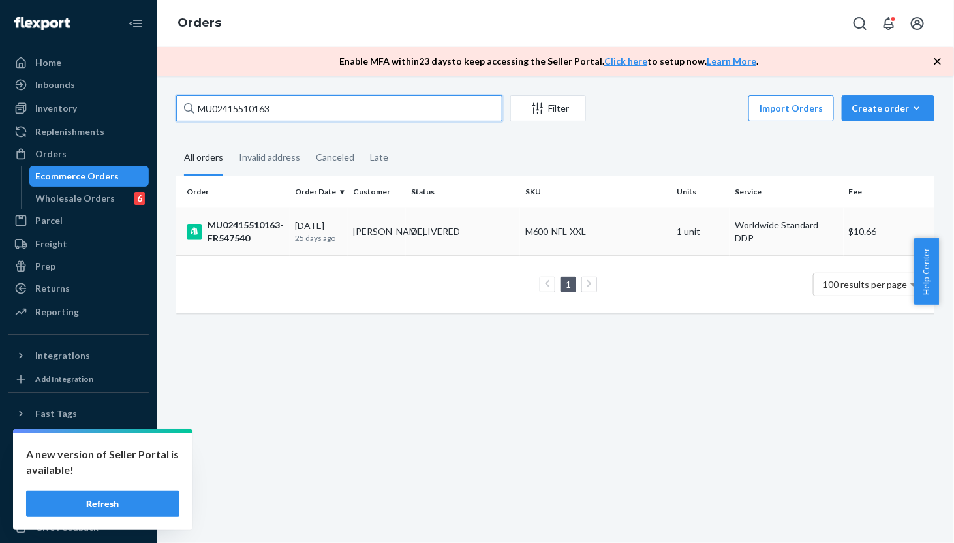
type input "MU02415510163"
click at [320, 247] on td "[DATE] [DATE]" at bounding box center [319, 231] width 58 height 48
